Goal: Check status: Check status

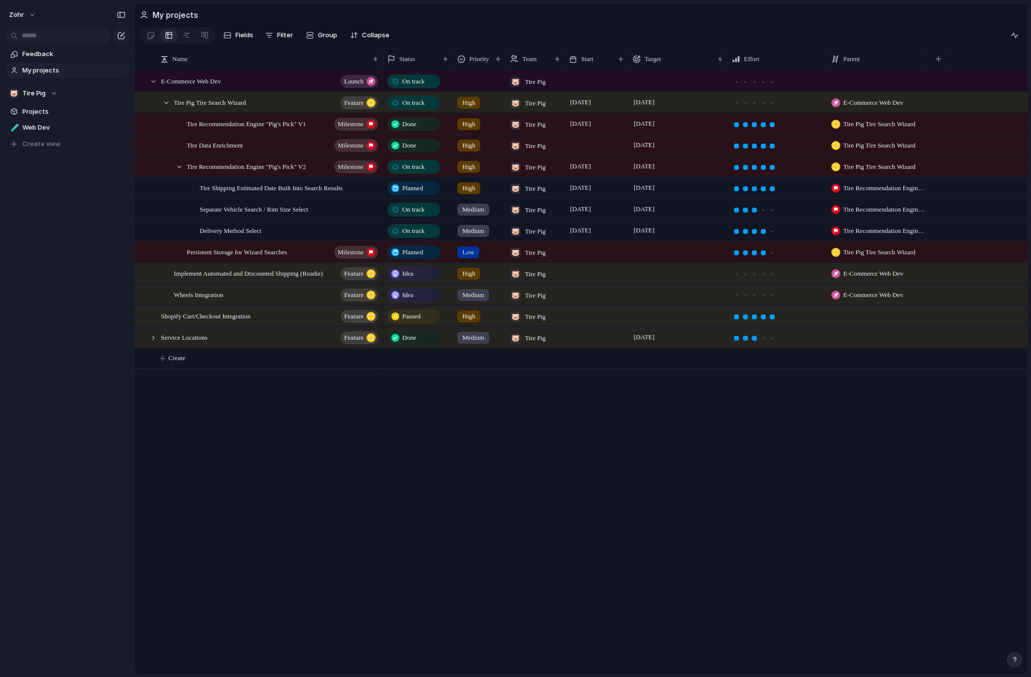
click at [553, 398] on div "On track 🐷 Tire Pig On track 🐷 Tire Pig [DATE] [DATE] High E-Commerce Web Dev O…" at bounding box center [705, 372] width 645 height 604
click at [425, 236] on span "On track" at bounding box center [413, 231] width 22 height 10
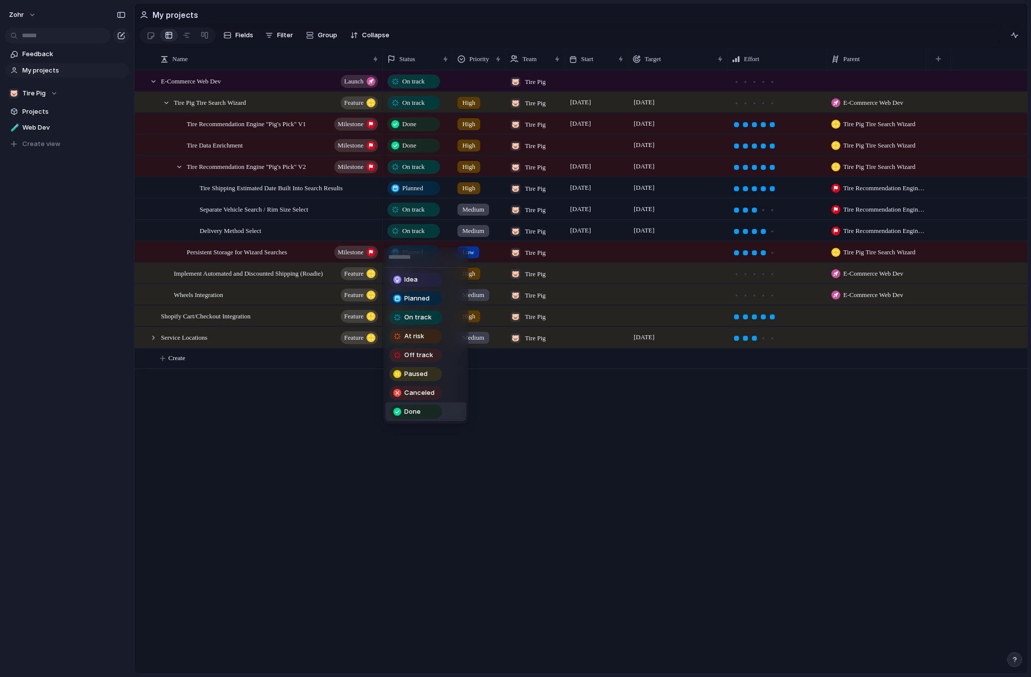
click at [421, 406] on div "Done" at bounding box center [415, 412] width 51 height 12
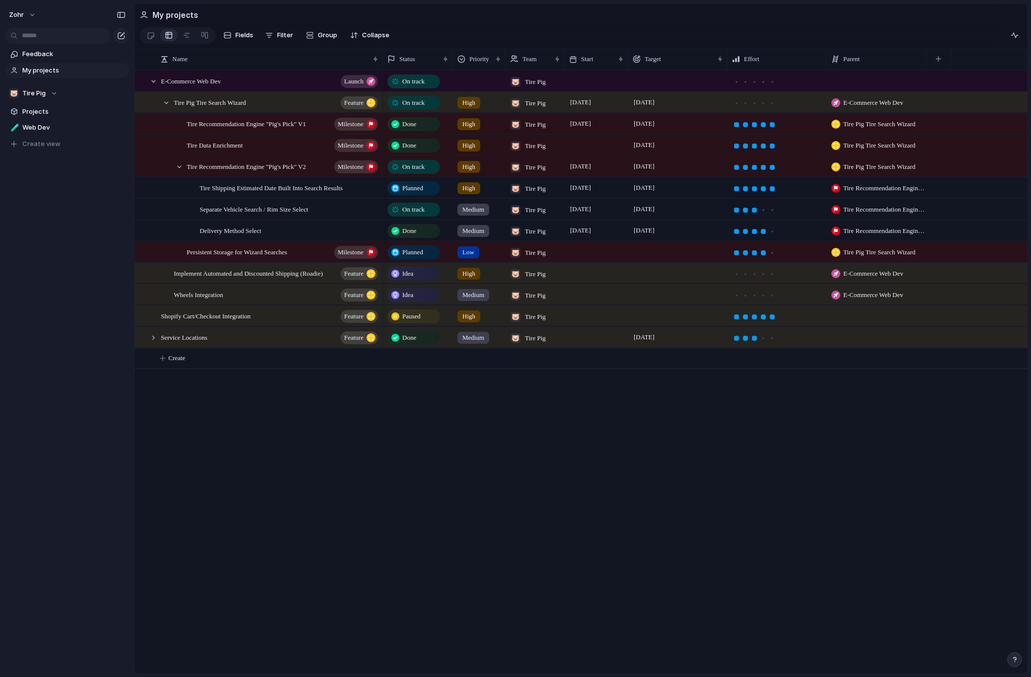
click at [392, 423] on div "On track 🐷 Tire Pig On track 🐷 Tire Pig [DATE] [DATE] High E-Commerce Web Dev O…" at bounding box center [705, 372] width 645 height 604
click at [166, 107] on div at bounding box center [166, 102] width 9 height 9
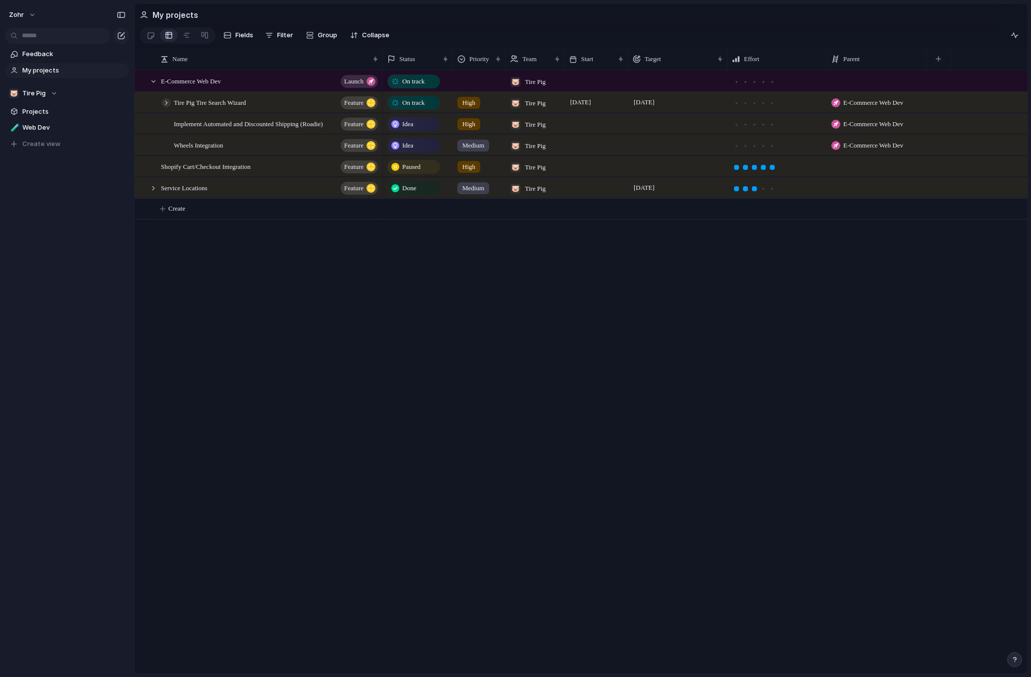
click at [166, 107] on div at bounding box center [166, 102] width 9 height 9
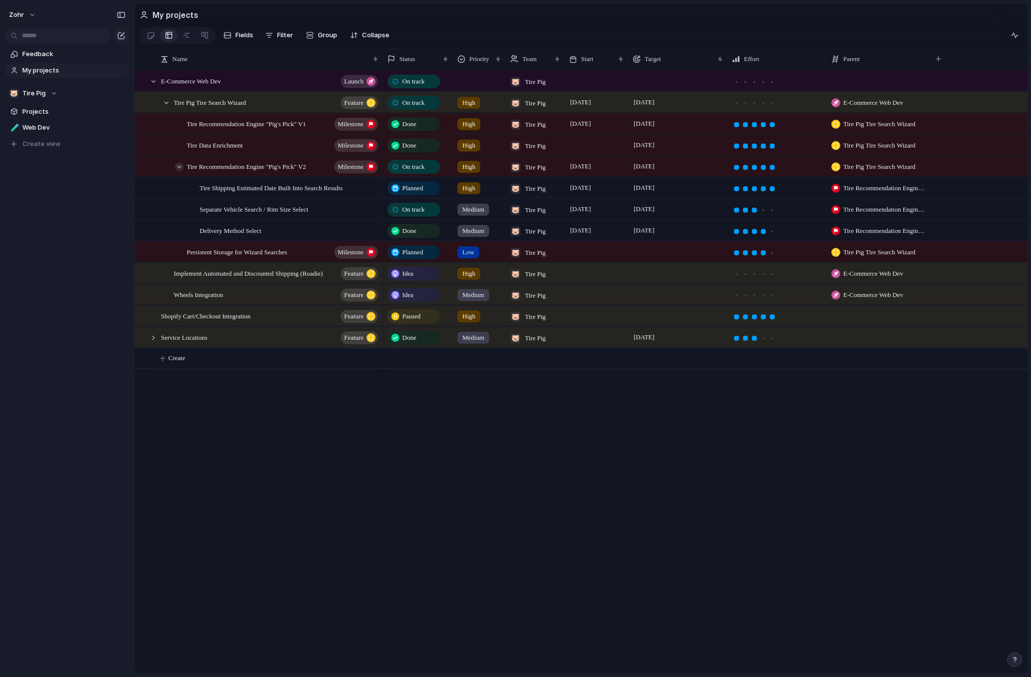
click at [182, 171] on div at bounding box center [179, 166] width 9 height 9
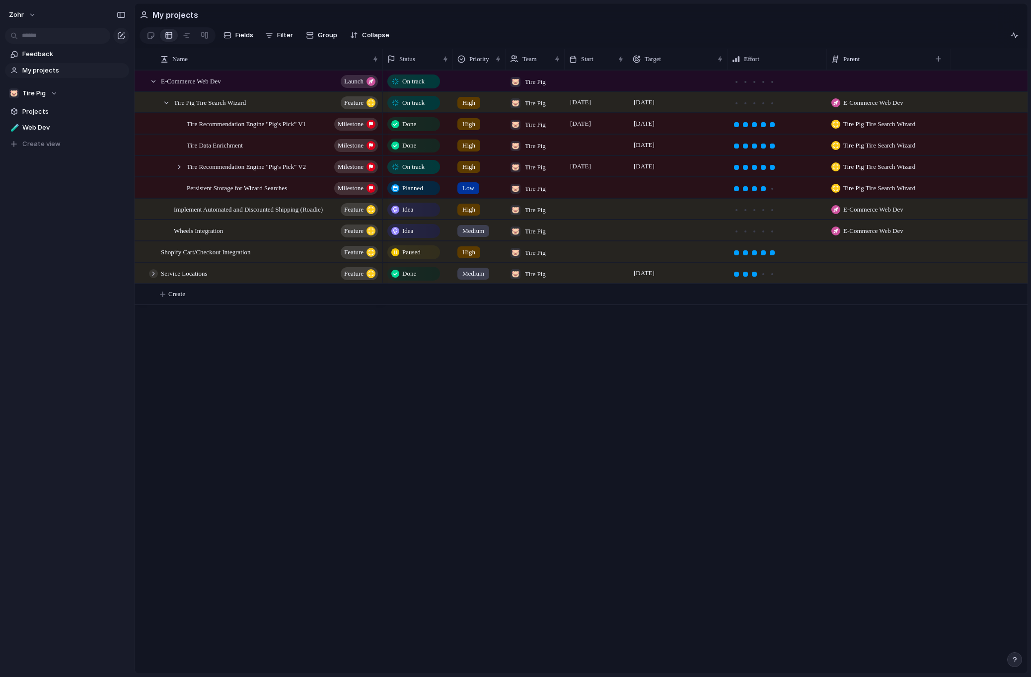
click at [155, 278] on div at bounding box center [153, 273] width 9 height 9
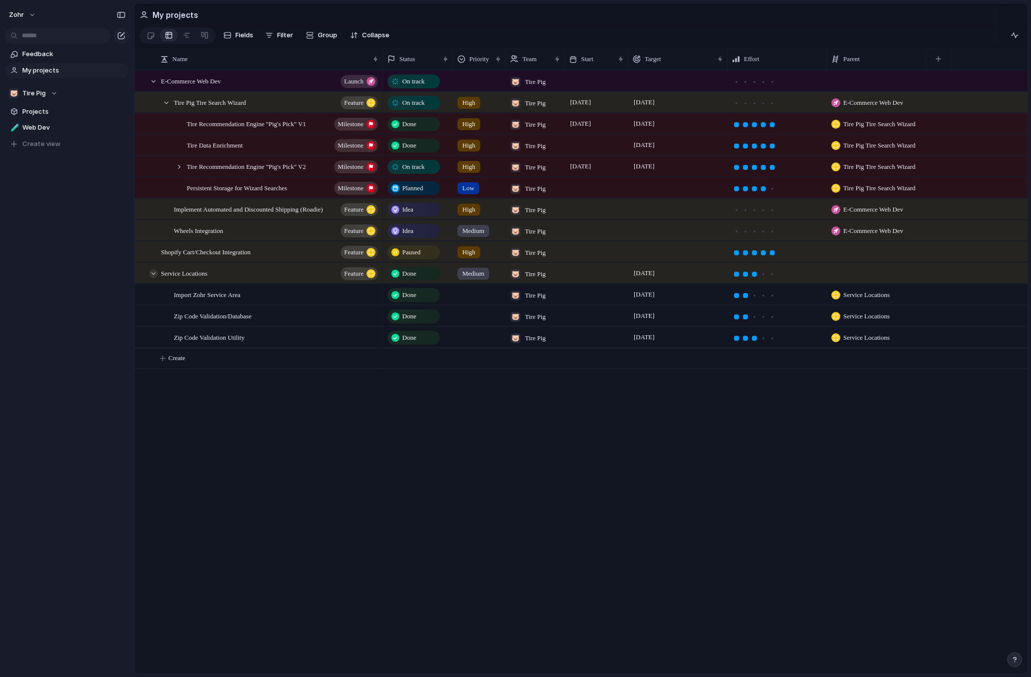
click at [156, 278] on div at bounding box center [153, 273] width 9 height 9
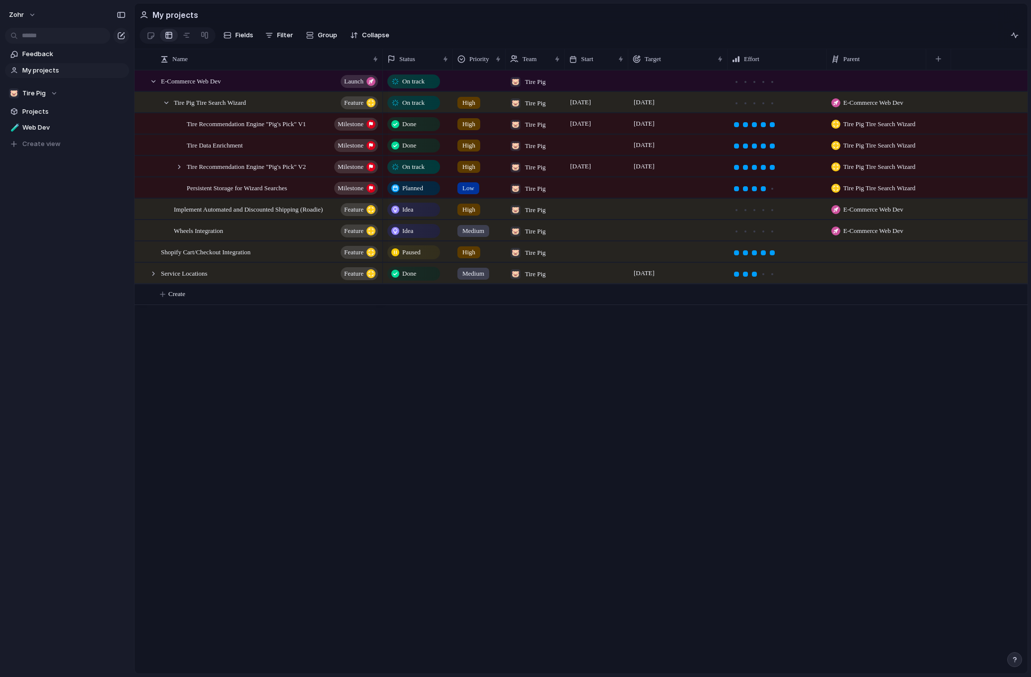
click at [350, 405] on div "E-Commerce Web Dev launch Tire Pig Tire Search Wizard Feature Implement Automat…" at bounding box center [581, 372] width 893 height 604
click at [313, 409] on div "E-Commerce Web Dev launch Tire Pig Tire Search Wizard Feature Implement Automat…" at bounding box center [581, 372] width 893 height 604
click at [100, 355] on div "zohr Feedback My projects 🐷 Tire Pig Projects 🧪 Web Dev To pick up a draggable …" at bounding box center [67, 338] width 134 height 677
click at [75, 427] on div "zohr Feedback My projects 🐷 Tire Pig Projects 🧪 Web Dev To pick up a draggable …" at bounding box center [67, 338] width 134 height 677
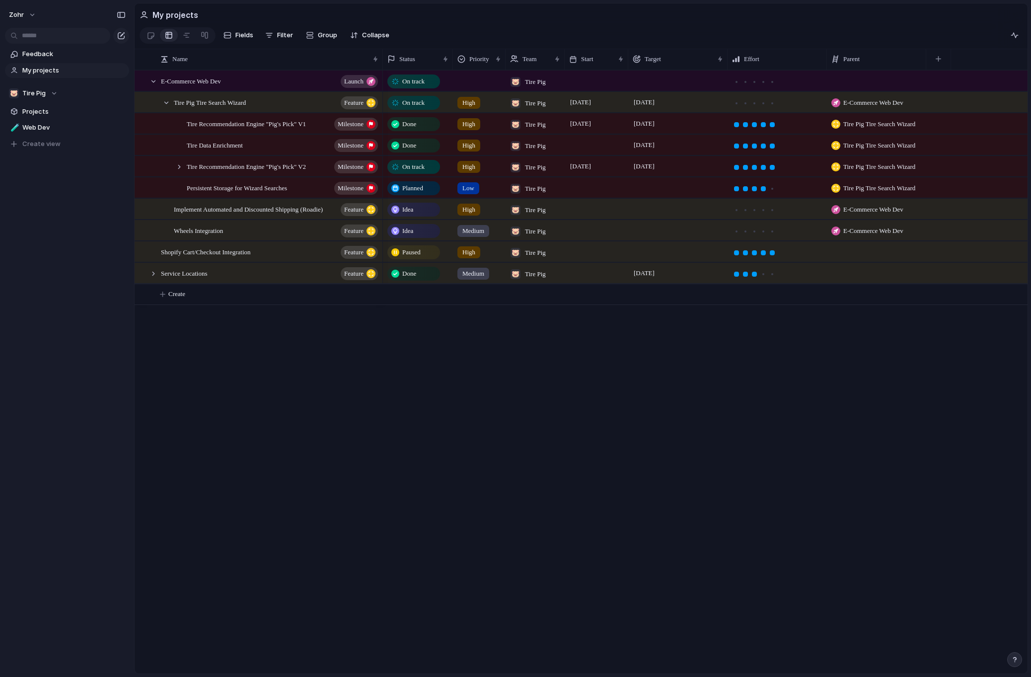
click at [76, 409] on div "zohr Feedback My projects 🐷 Tire Pig Projects 🧪 Web Dev To pick up a draggable …" at bounding box center [67, 338] width 134 height 677
click at [77, 403] on div "zohr Feedback My projects 🐷 Tire Pig Projects 🧪 Web Dev To pick up a draggable …" at bounding box center [67, 338] width 134 height 677
click at [115, 305] on div "zohr Feedback My projects 🐷 Tire Pig Projects 🧪 Web Dev To pick up a draggable …" at bounding box center [67, 338] width 134 height 677
